Goal: Task Accomplishment & Management: Use online tool/utility

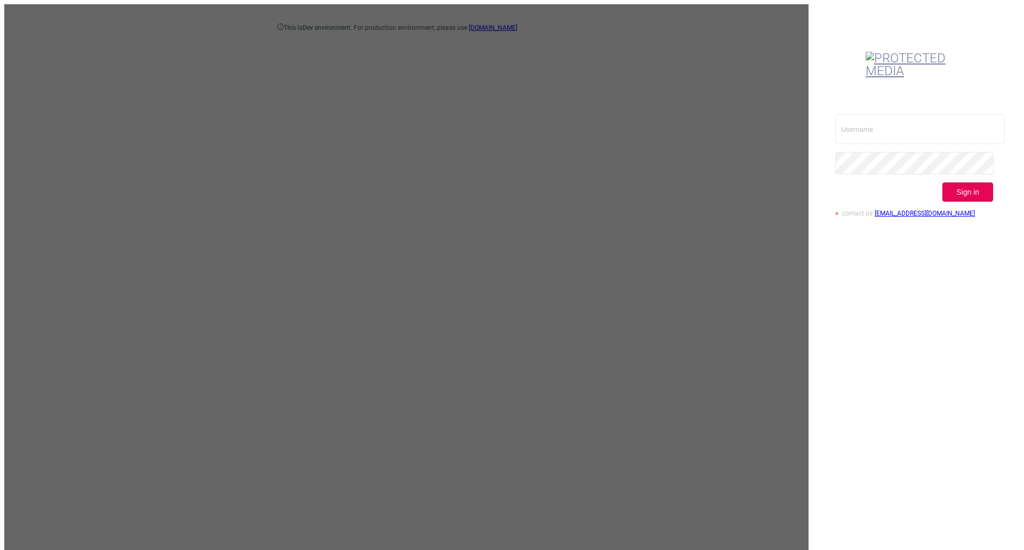
click at [396, 216] on div "This is Dev environment. For production environment, please use ui.protected.me…" at bounding box center [511, 279] width 1015 height 550
click at [869, 114] on input "text" at bounding box center [920, 129] width 170 height 30
type input "[EMAIL_ADDRESS][DOMAIN_NAME]"
click at [962, 182] on button "Sign in" at bounding box center [967, 191] width 51 height 19
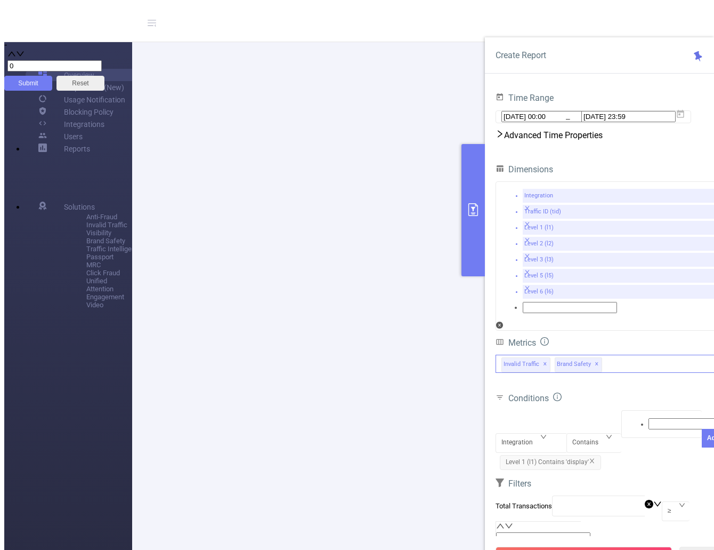
click at [610, 355] on div "Invalid Traffic ✕ Brand Safety ✕" at bounding box center [610, 364] width 229 height 18
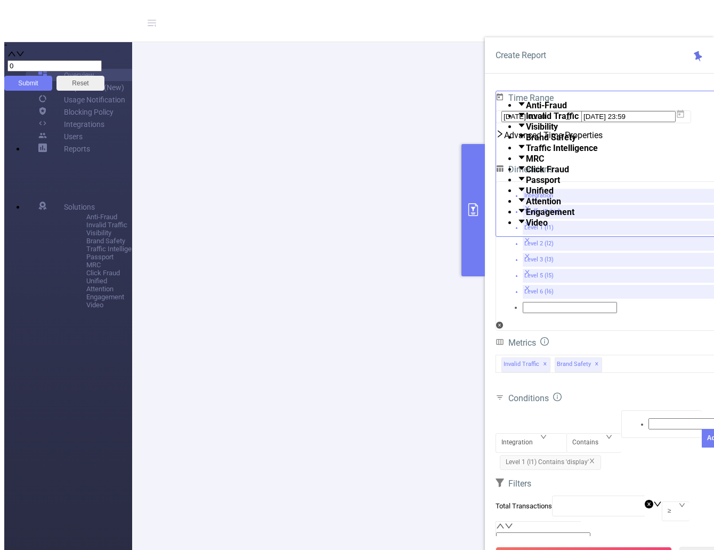
click at [584, 78] on div "Create Report Time Range 2025-06-01 00:00 _ 2025-06-30 23:59 Advanced Time Prop…" at bounding box center [599, 306] width 229 height 539
click at [109, 27] on link "Logout" at bounding box center [49, 19] width 117 height 15
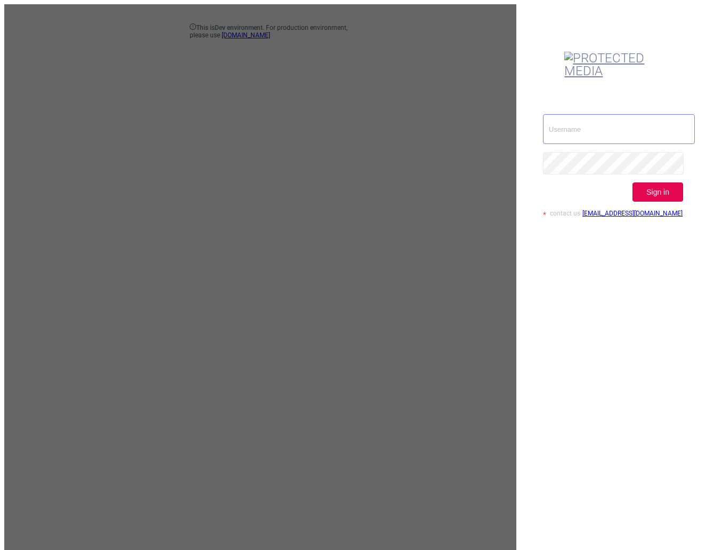
click at [615, 114] on input "text" at bounding box center [619, 129] width 152 height 30
type input "[EMAIL_ADDRESS][DOMAIN_NAME]"
click at [663, 182] on button "Sign in" at bounding box center [658, 191] width 51 height 19
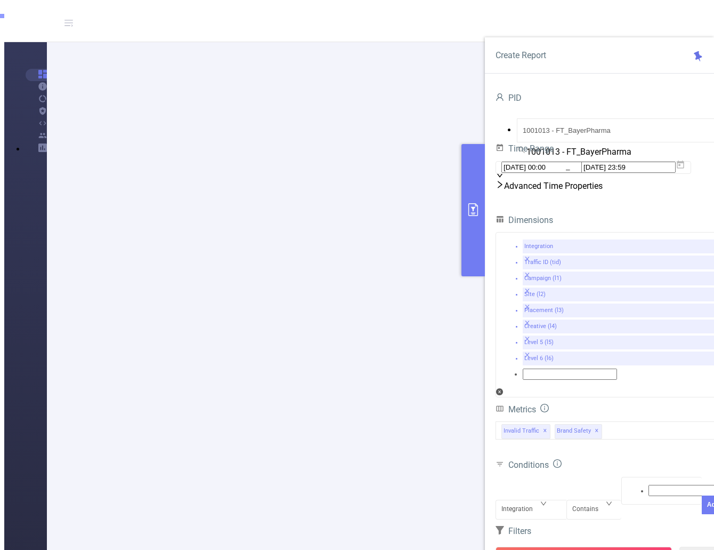
click at [474, 215] on icon "primary" at bounding box center [474, 209] width 10 height 13
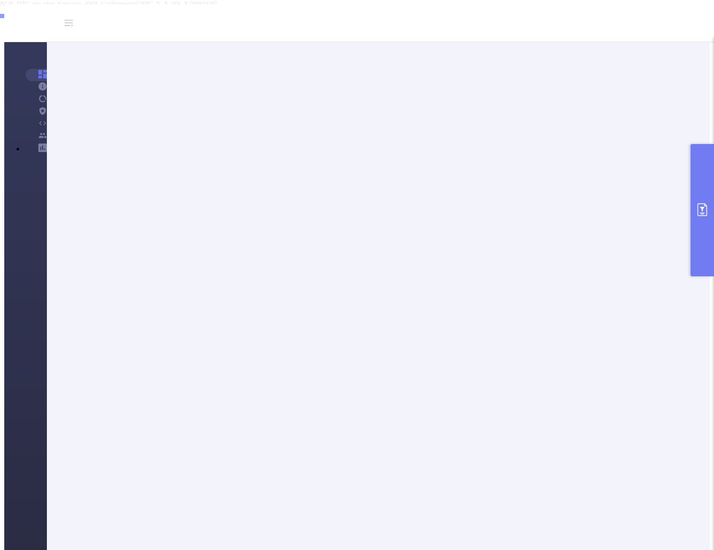
scroll to position [53, 0]
click at [703, 216] on icon "primary" at bounding box center [703, 209] width 10 height 13
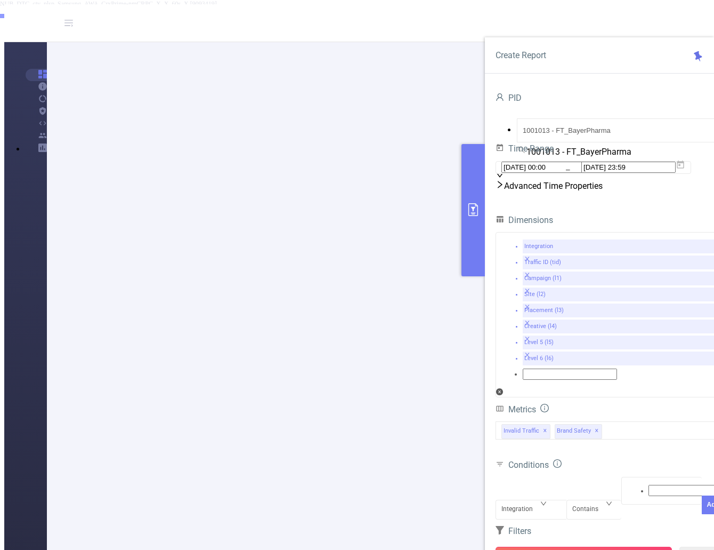
click at [597, 546] on button "Run Report" at bounding box center [584, 555] width 176 height 19
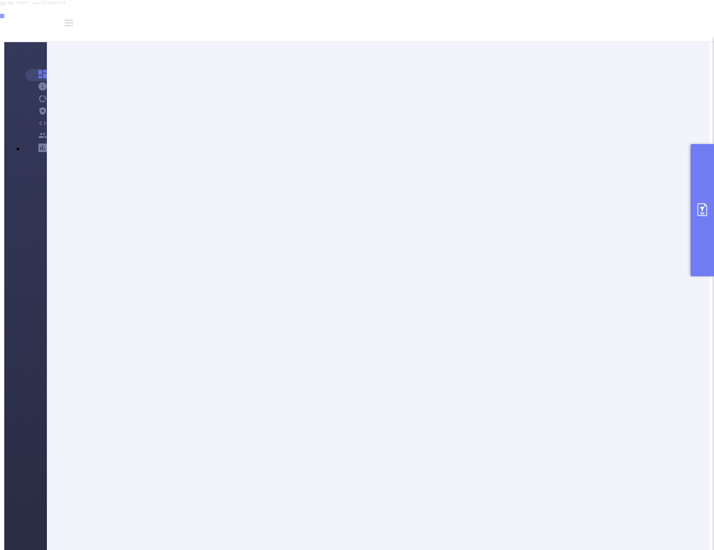
scroll to position [267, 0]
drag, startPoint x: 182, startPoint y: 163, endPoint x: 231, endPoint y: 163, distance: 49.6
click at [704, 200] on button "primary" at bounding box center [702, 210] width 23 height 132
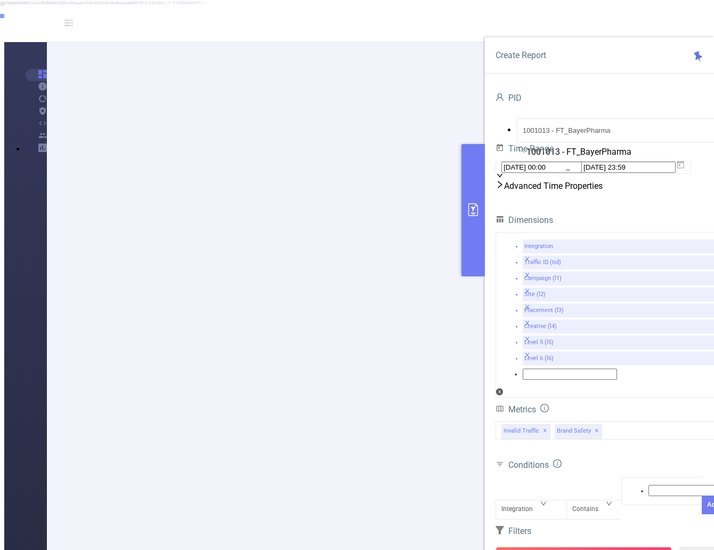
click at [536, 500] on div "Integration" at bounding box center [521, 509] width 39 height 18
click at [520, 54] on li "Creative (l4)" at bounding box center [367, 50] width 693 height 8
click at [622, 477] on div at bounding box center [662, 491] width 81 height 28
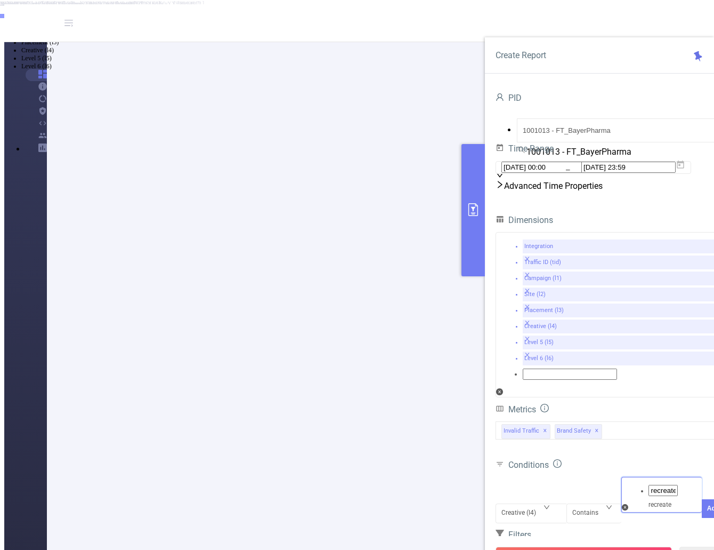
type input "recreat"
click at [628, 15] on li "recreat" at bounding box center [367, 10] width 693 height 9
click at [702, 515] on button "Add" at bounding box center [713, 524] width 23 height 19
click at [597, 546] on button "Run Report" at bounding box center [584, 555] width 176 height 19
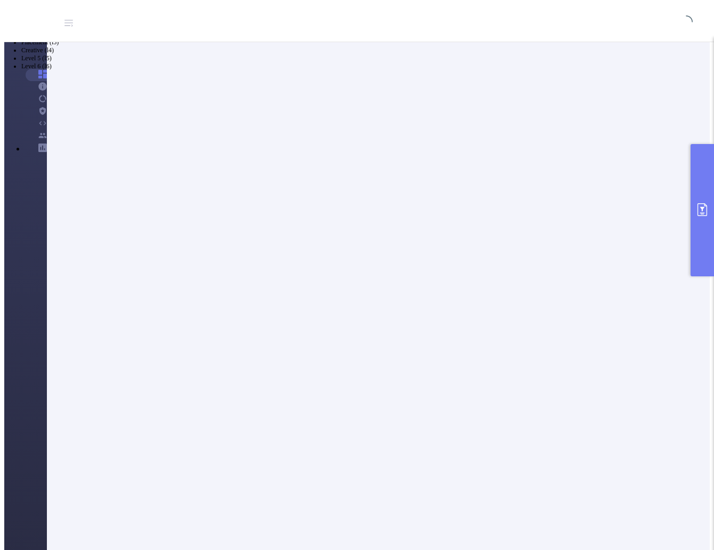
scroll to position [0, 0]
click at [698, 236] on button "primary" at bounding box center [702, 210] width 23 height 132
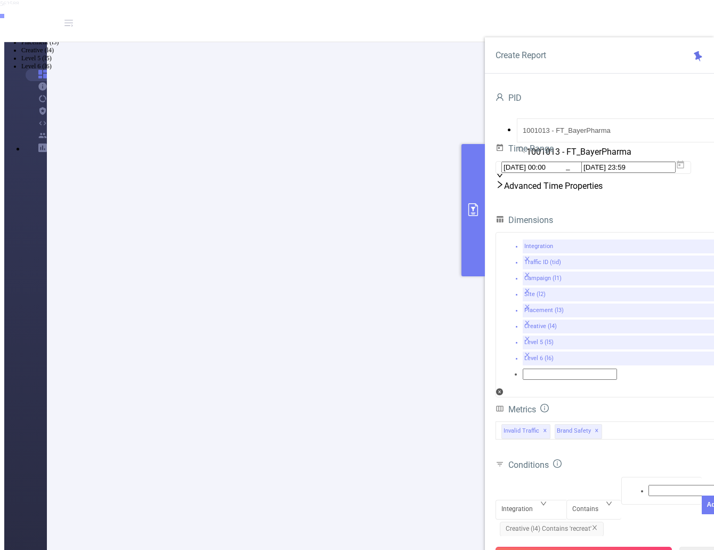
click at [561, 546] on button "Run Report" at bounding box center [584, 555] width 176 height 19
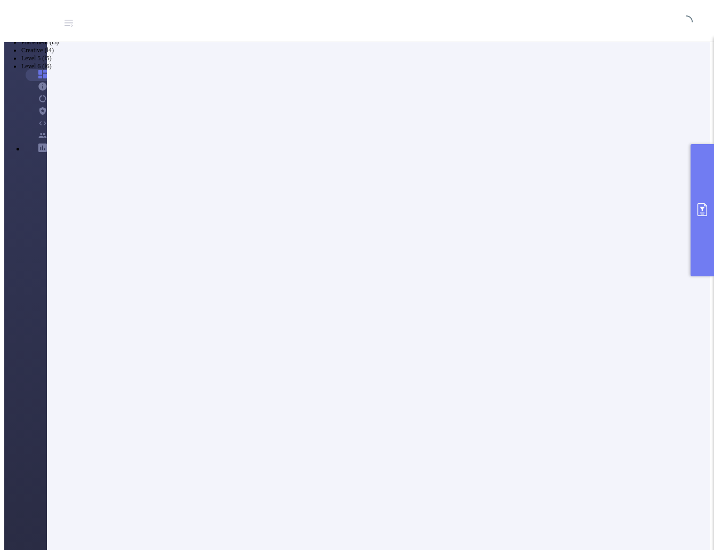
scroll to position [0, 0]
click at [697, 215] on button "primary" at bounding box center [702, 210] width 23 height 132
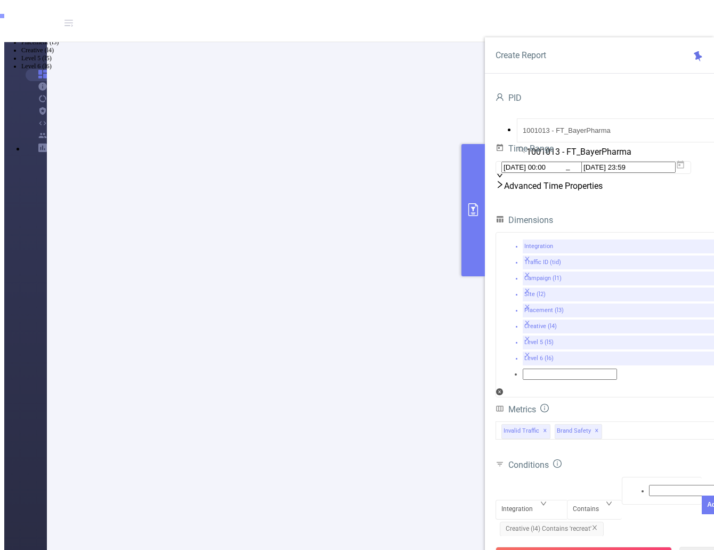
click at [478, 222] on button "primary" at bounding box center [473, 210] width 23 height 132
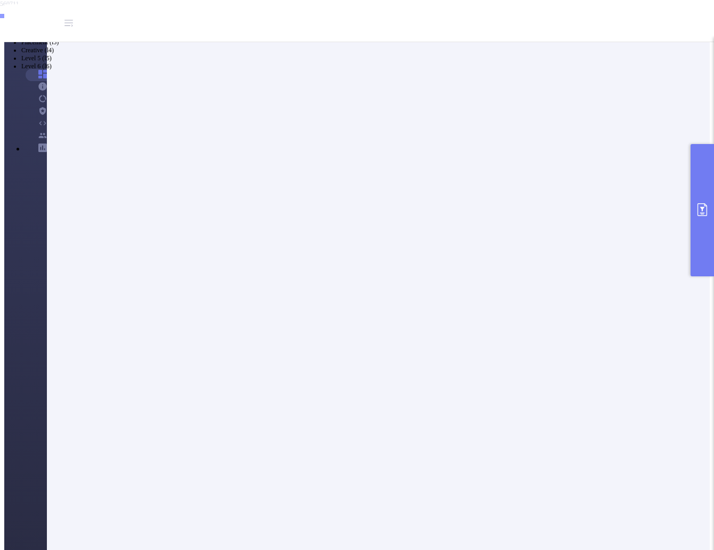
click at [705, 222] on button "primary" at bounding box center [702, 210] width 23 height 132
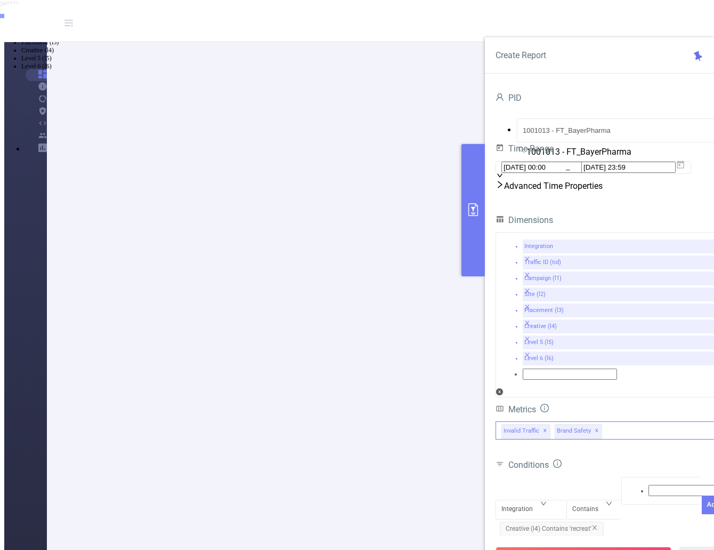
click at [627, 421] on div "Invalid Traffic ✕ Brand Safety ✕" at bounding box center [610, 430] width 229 height 18
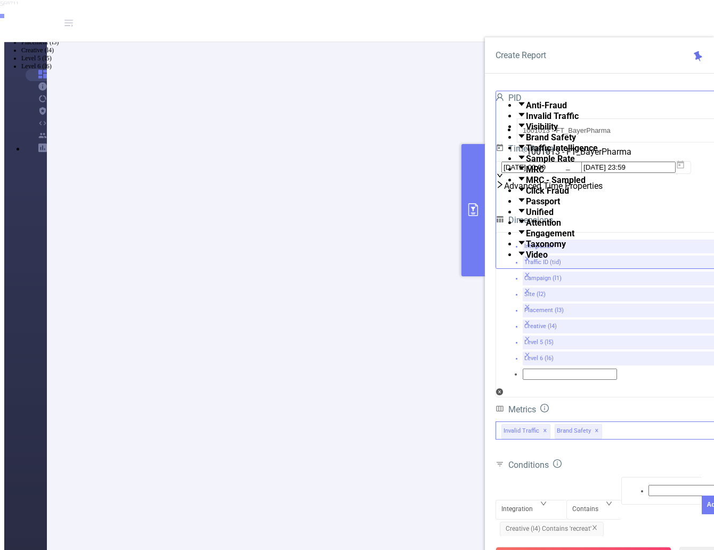
click at [526, 249] on span at bounding box center [526, 244] width 0 height 10
click at [601, 546] on button "Run Report" at bounding box center [584, 555] width 176 height 19
